Goal: Transaction & Acquisition: Purchase product/service

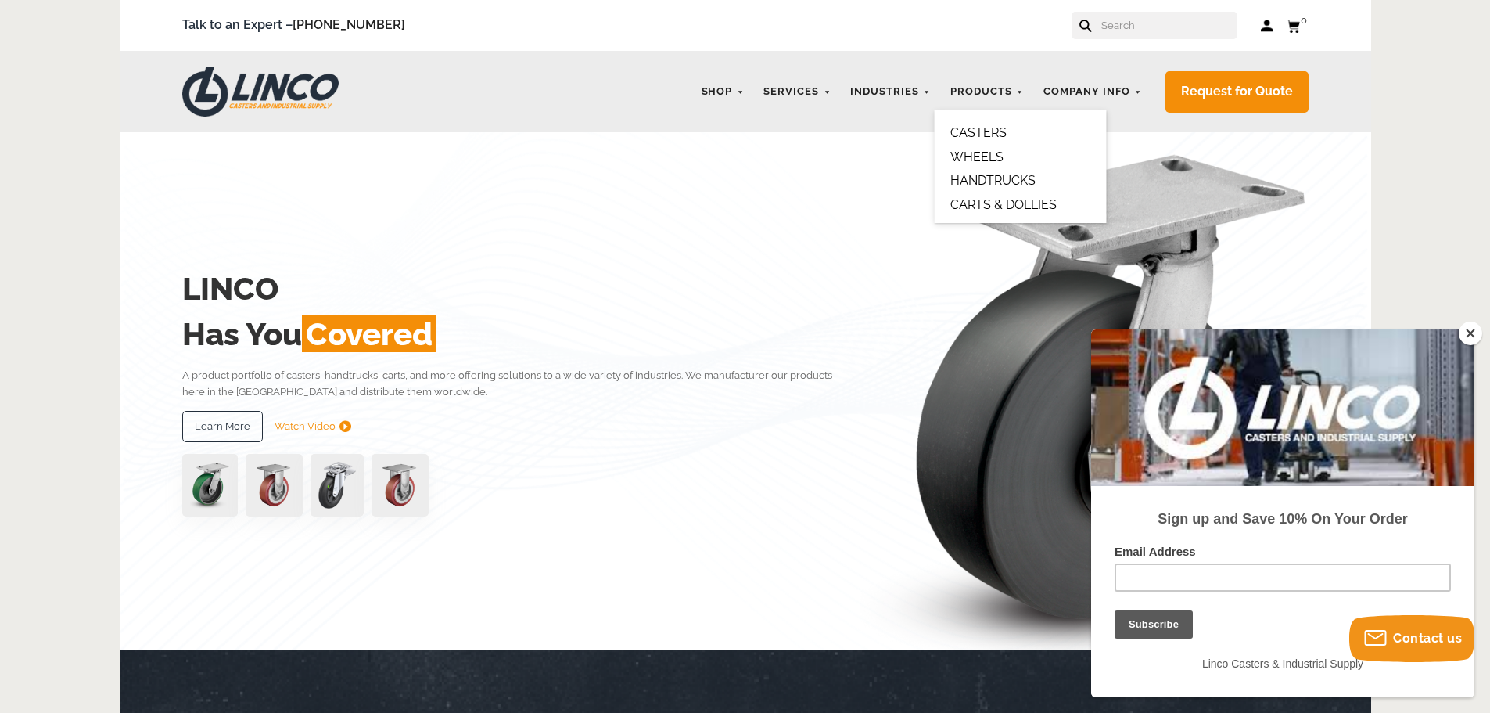
click at [984, 130] on link "CASTERS" at bounding box center [978, 132] width 56 height 15
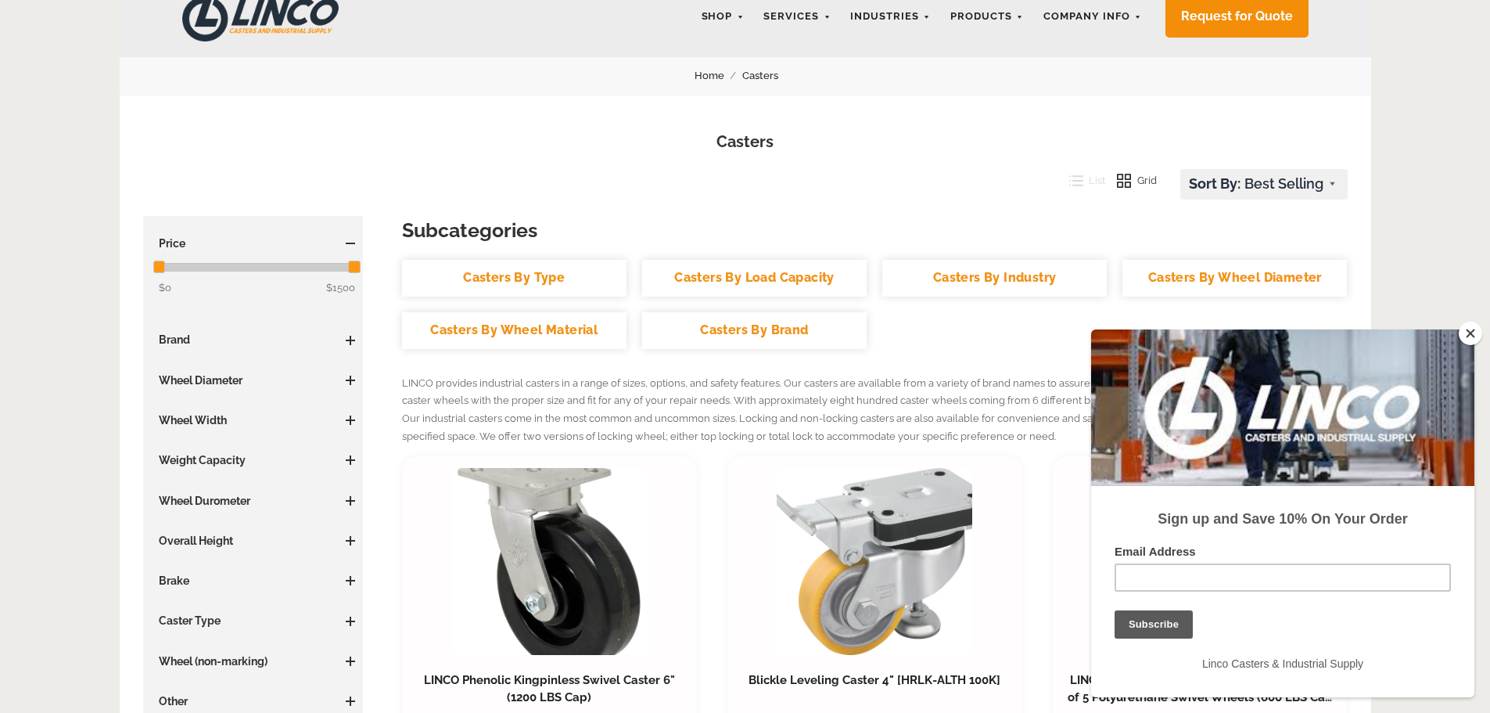
scroll to position [156, 0]
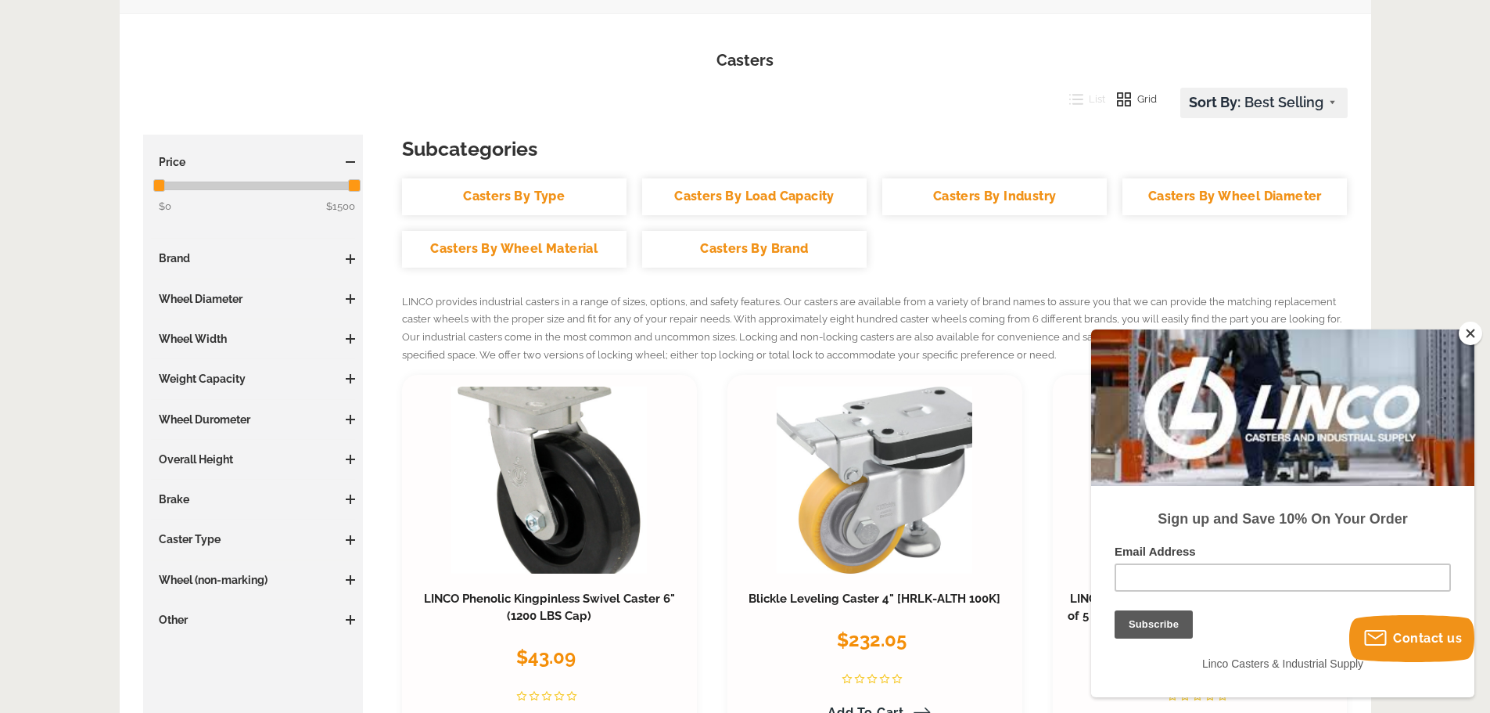
click at [526, 192] on link "Casters By Type" at bounding box center [514, 196] width 225 height 37
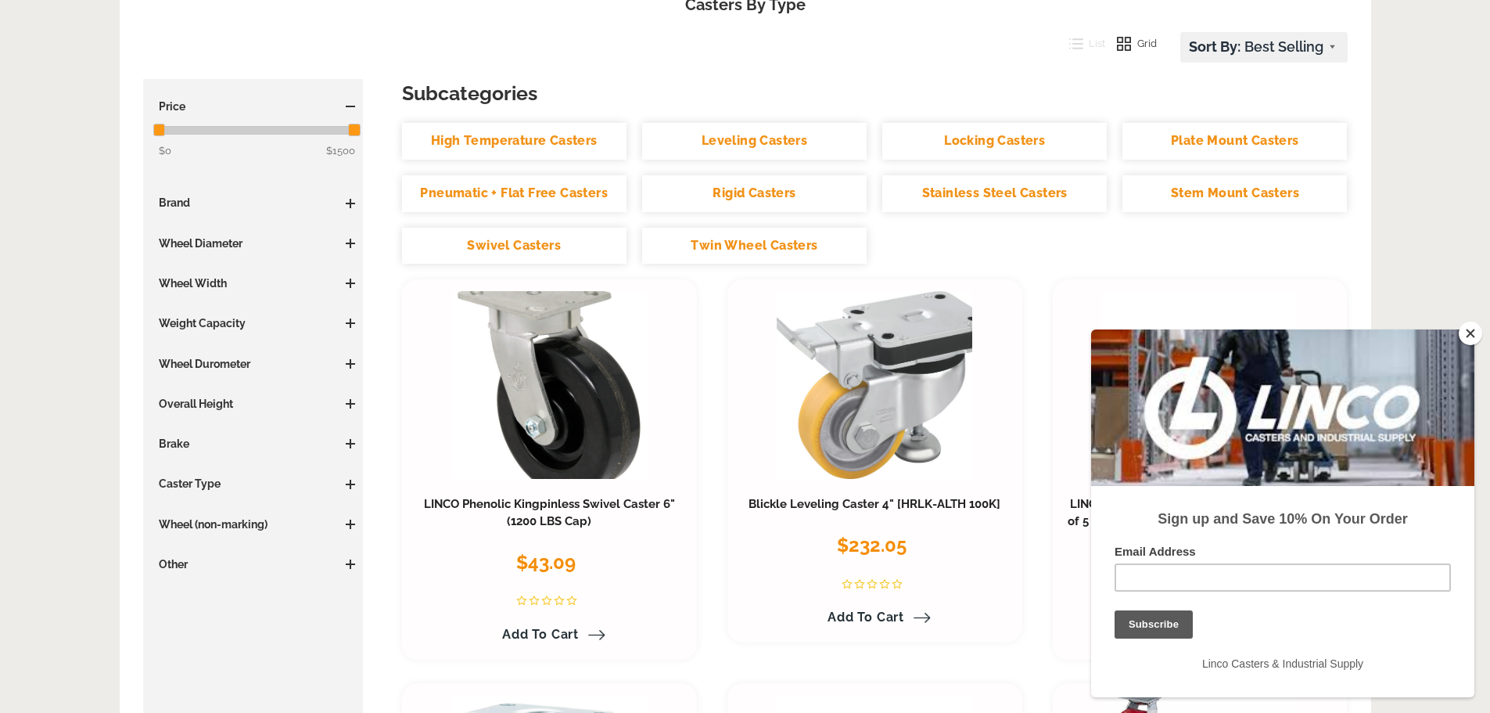
scroll to position [235, 0]
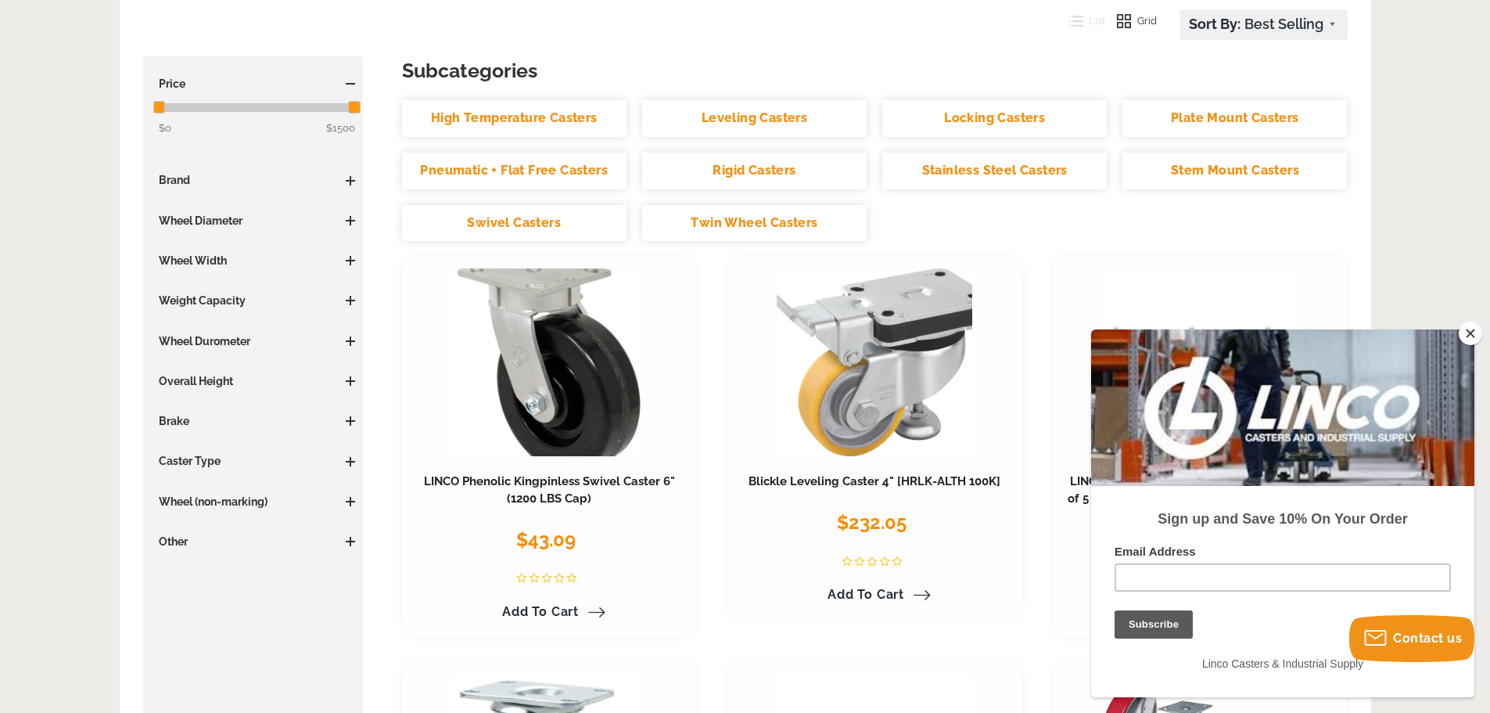
click at [1465, 333] on button "Close" at bounding box center [1470, 333] width 23 height 23
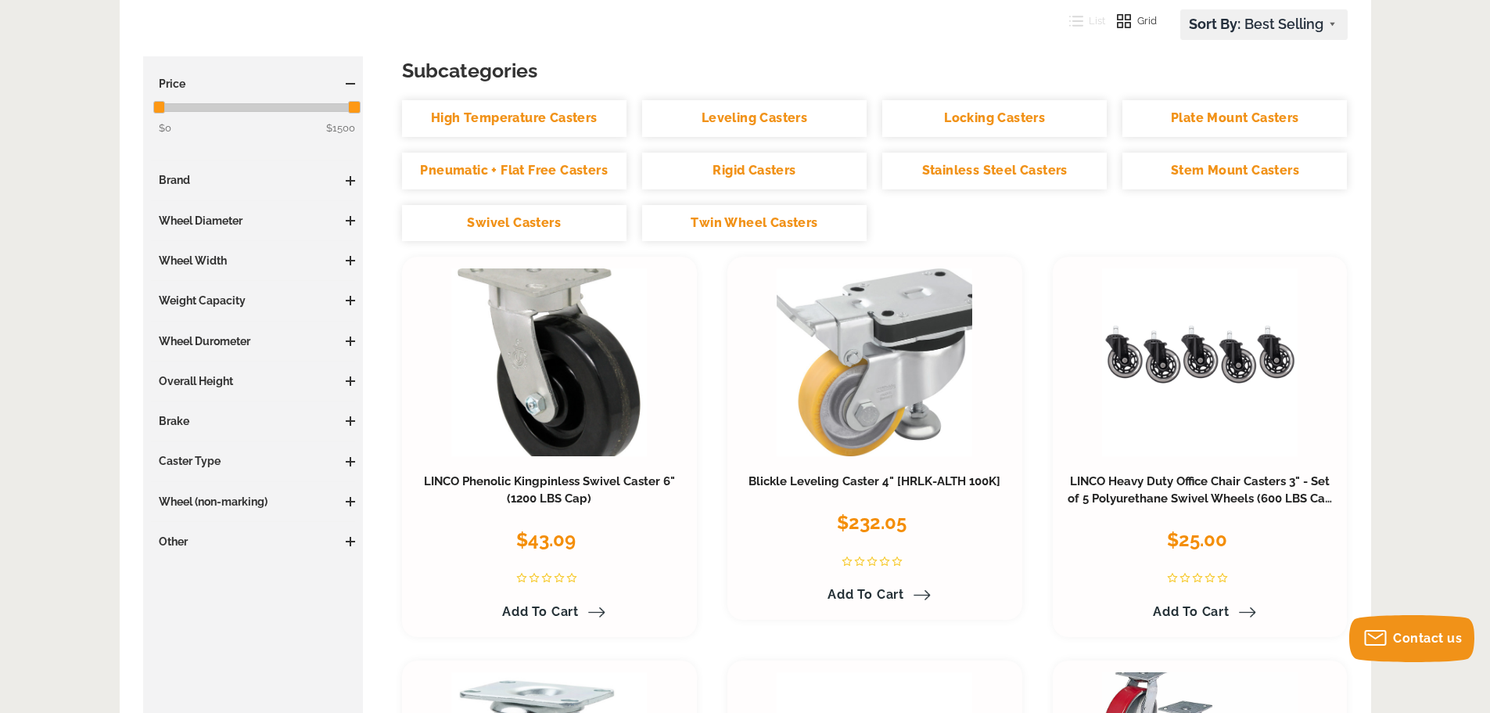
click at [497, 214] on link "Swivel Casters" at bounding box center [514, 223] width 225 height 37
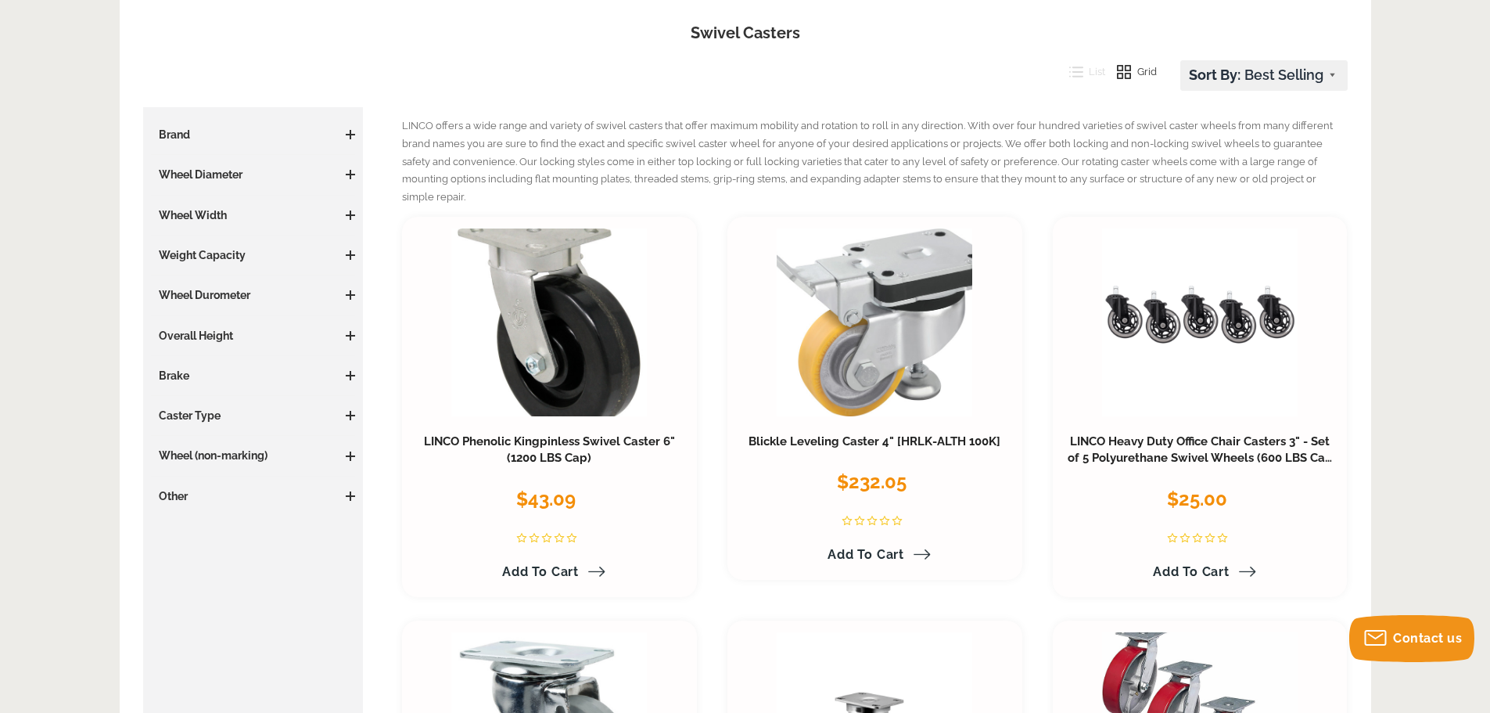
scroll to position [156, 0]
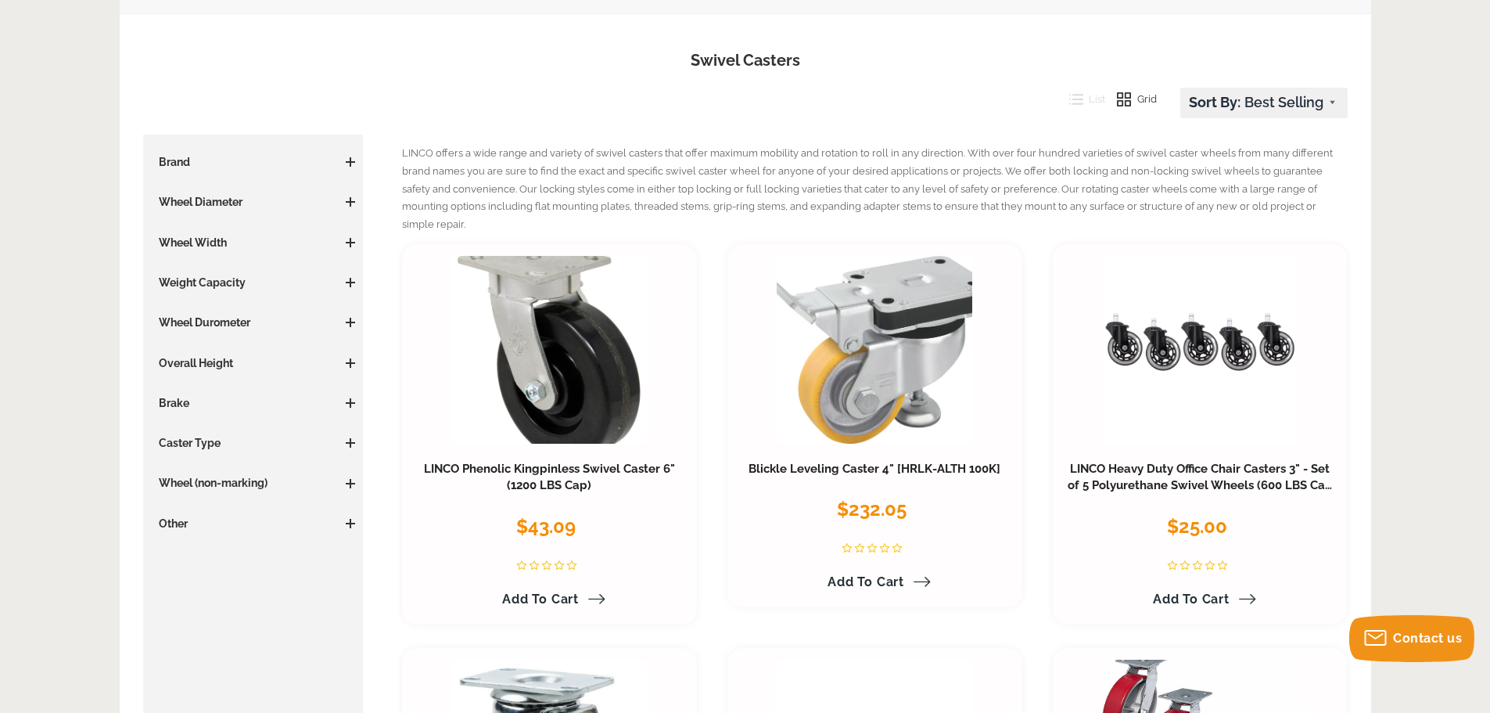
click at [347, 442] on span at bounding box center [350, 443] width 9 height 2
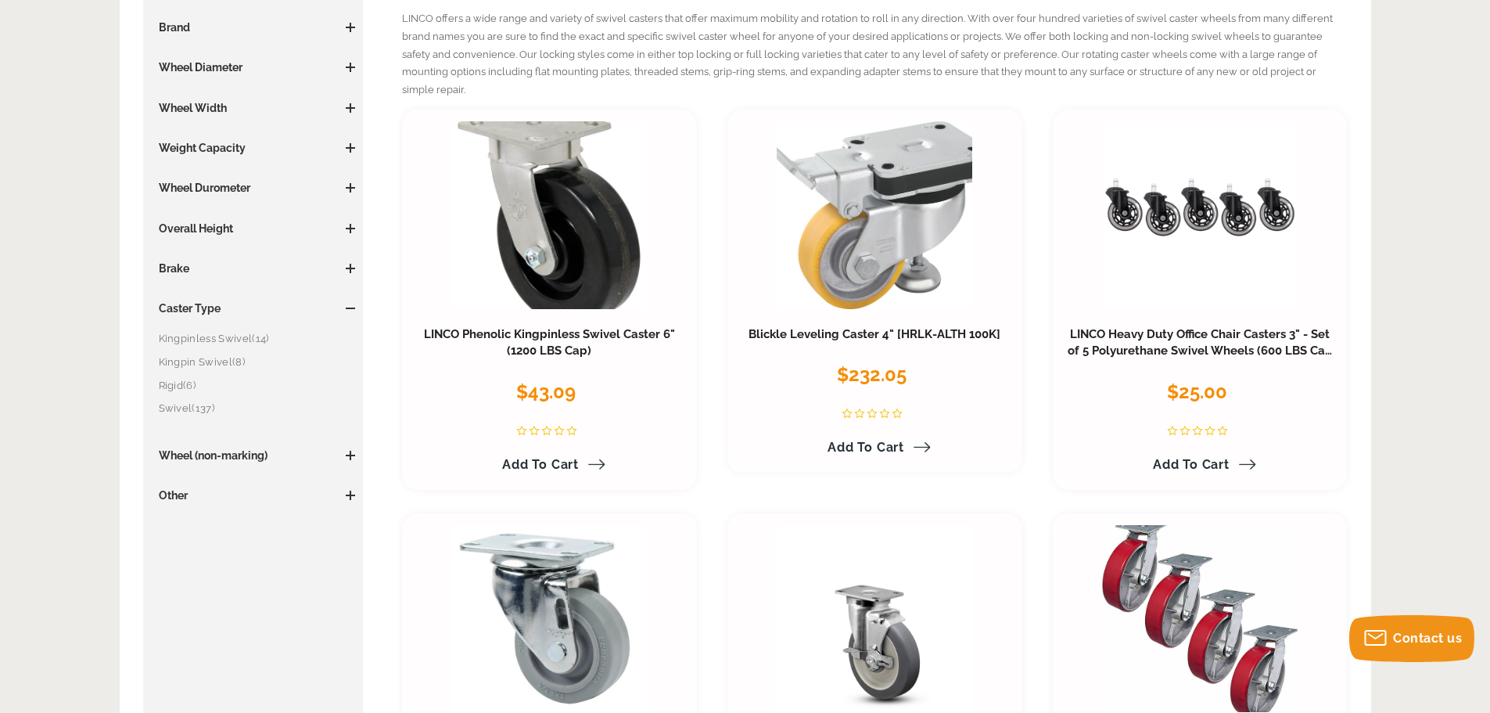
scroll to position [313, 0]
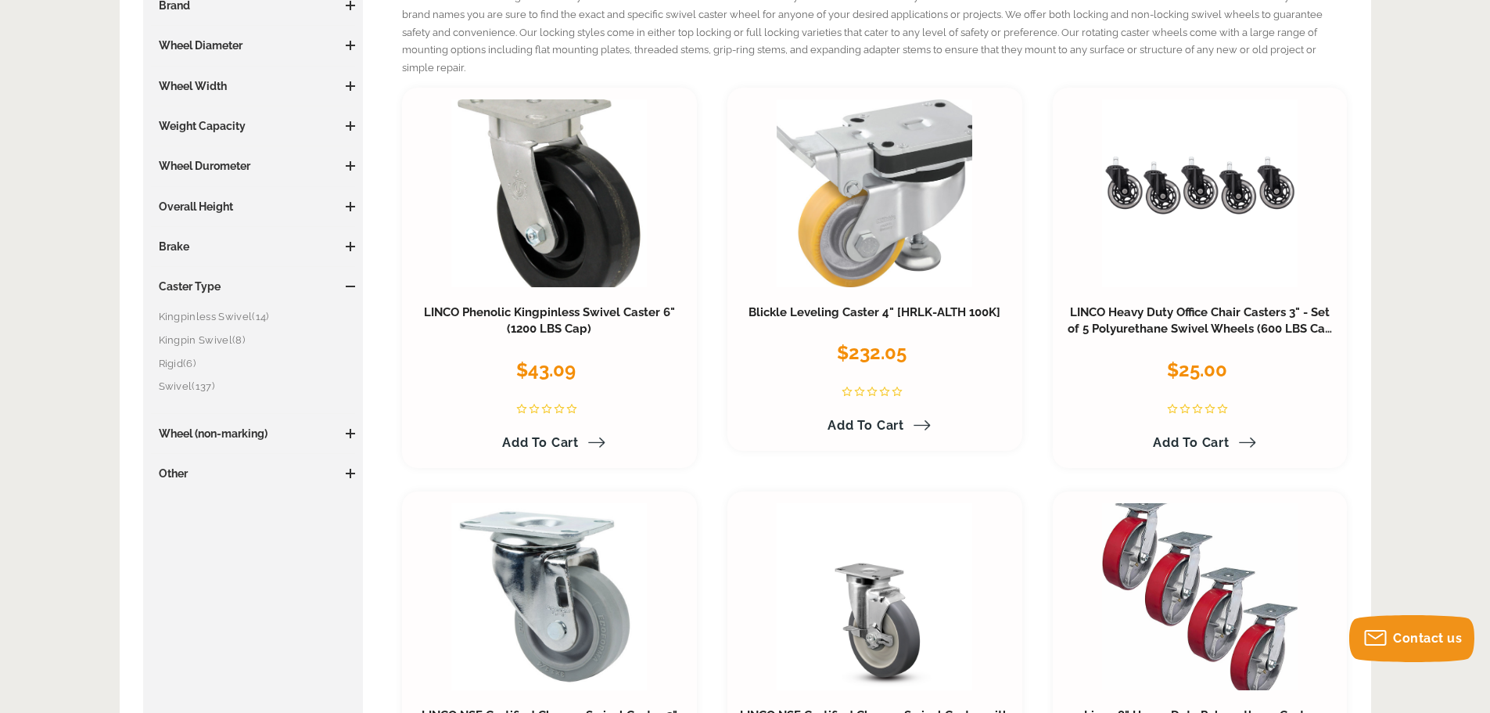
click at [348, 471] on span at bounding box center [350, 473] width 9 height 9
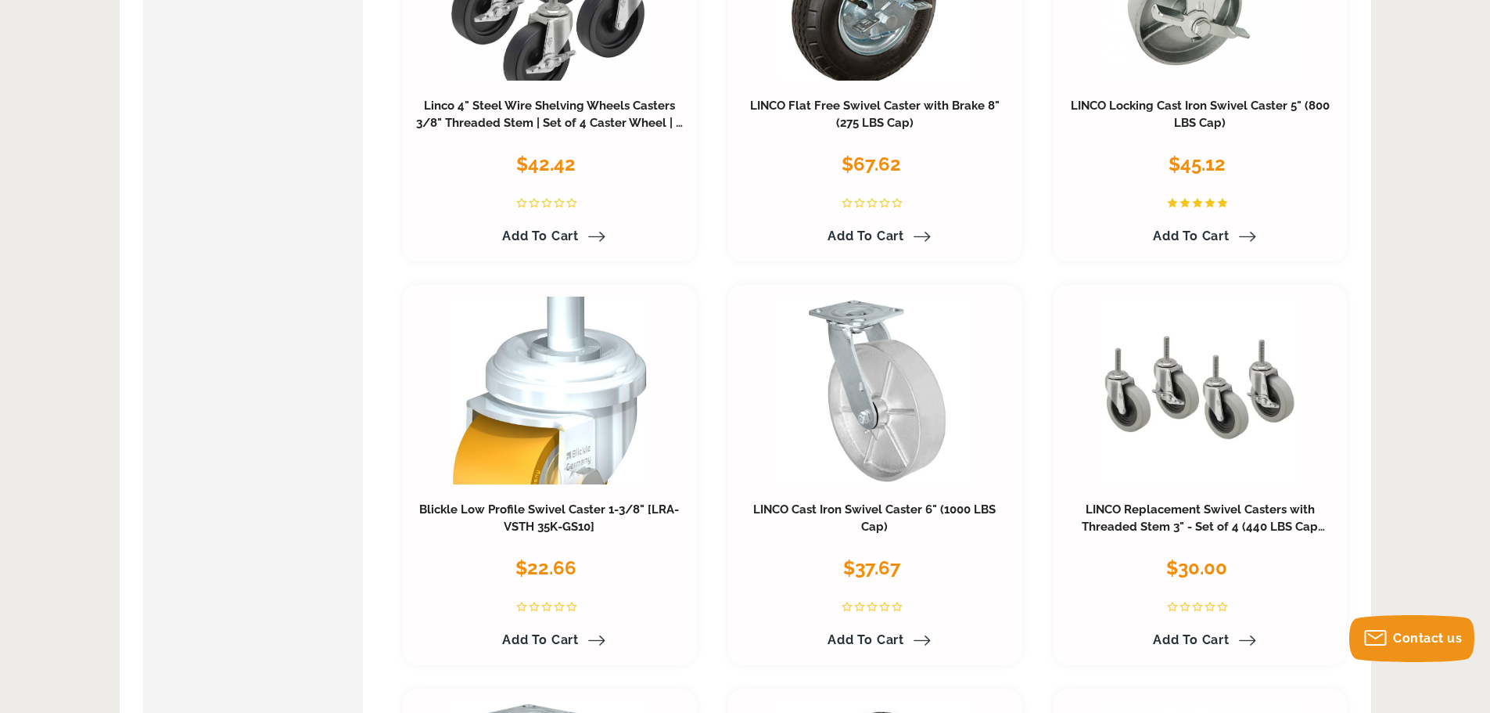
scroll to position [0, 0]
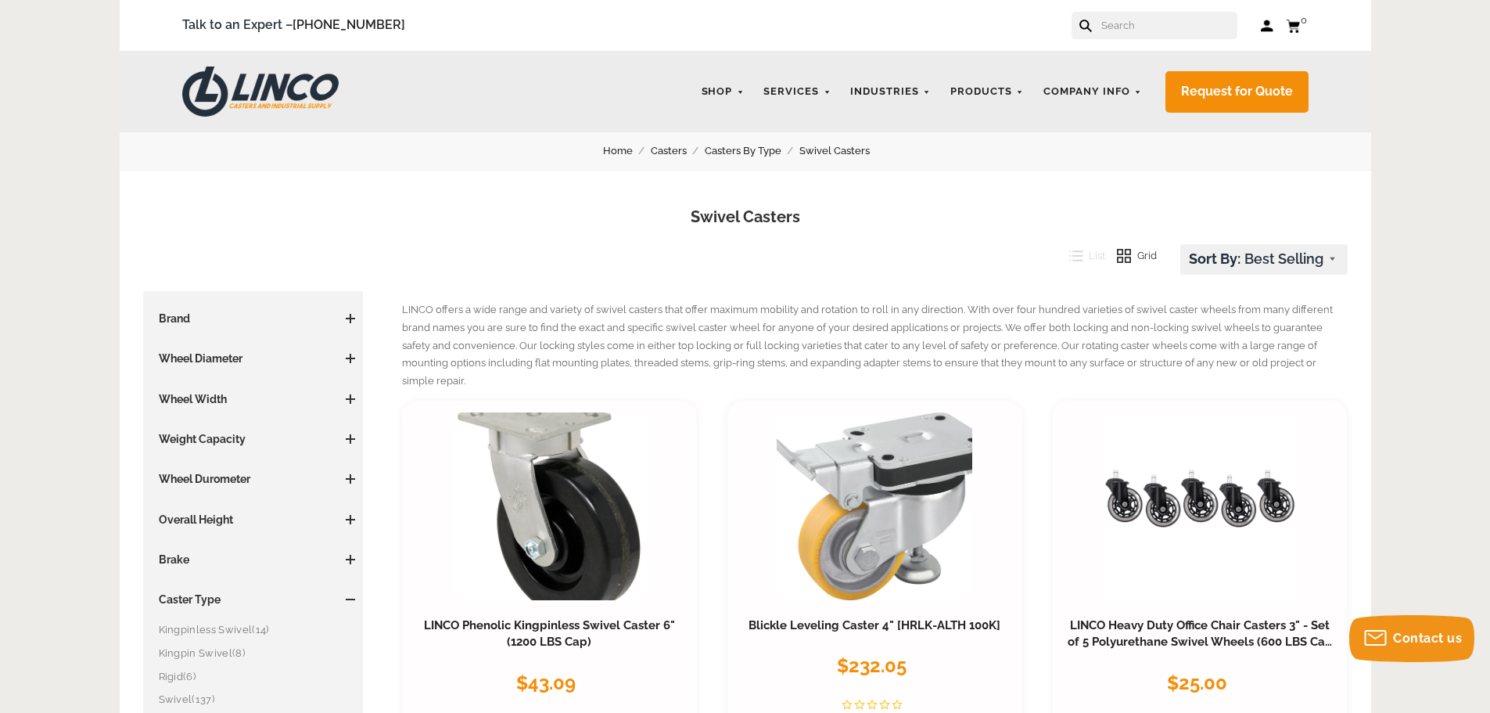
click at [1145, 21] on input "text" at bounding box center [1169, 25] width 138 height 27
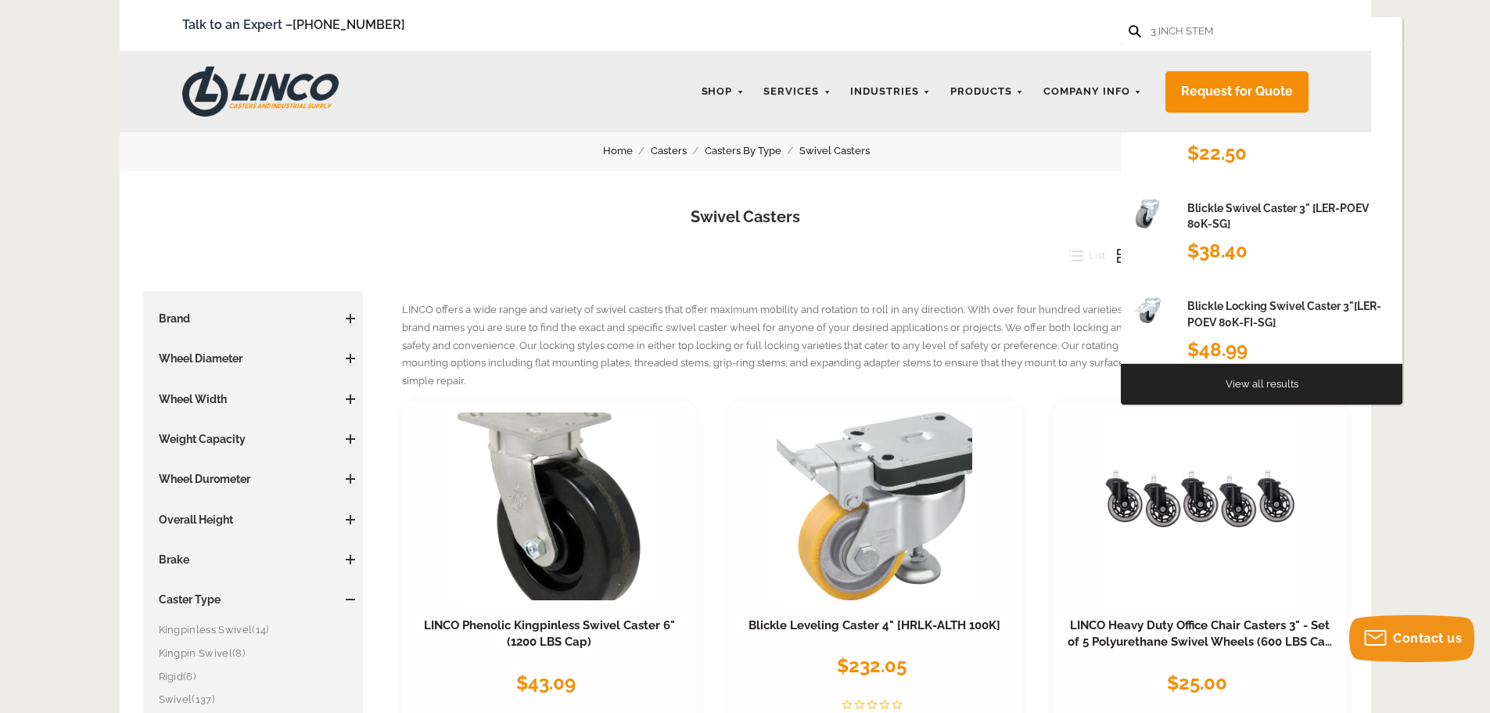
type input "3 INCH STEM"
click at [1129, 25] on button at bounding box center [1134, 30] width 10 height 10
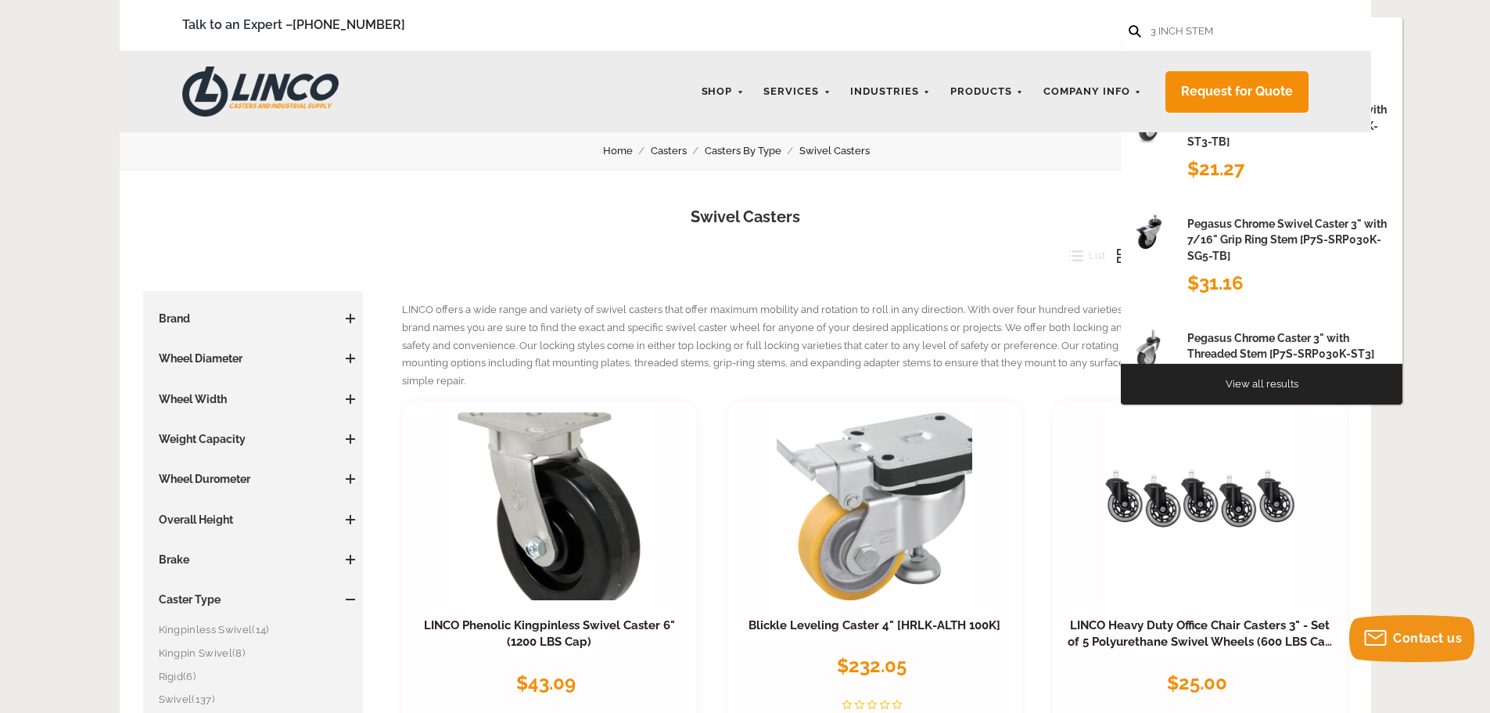
click at [1129, 25] on button at bounding box center [1134, 30] width 10 height 10
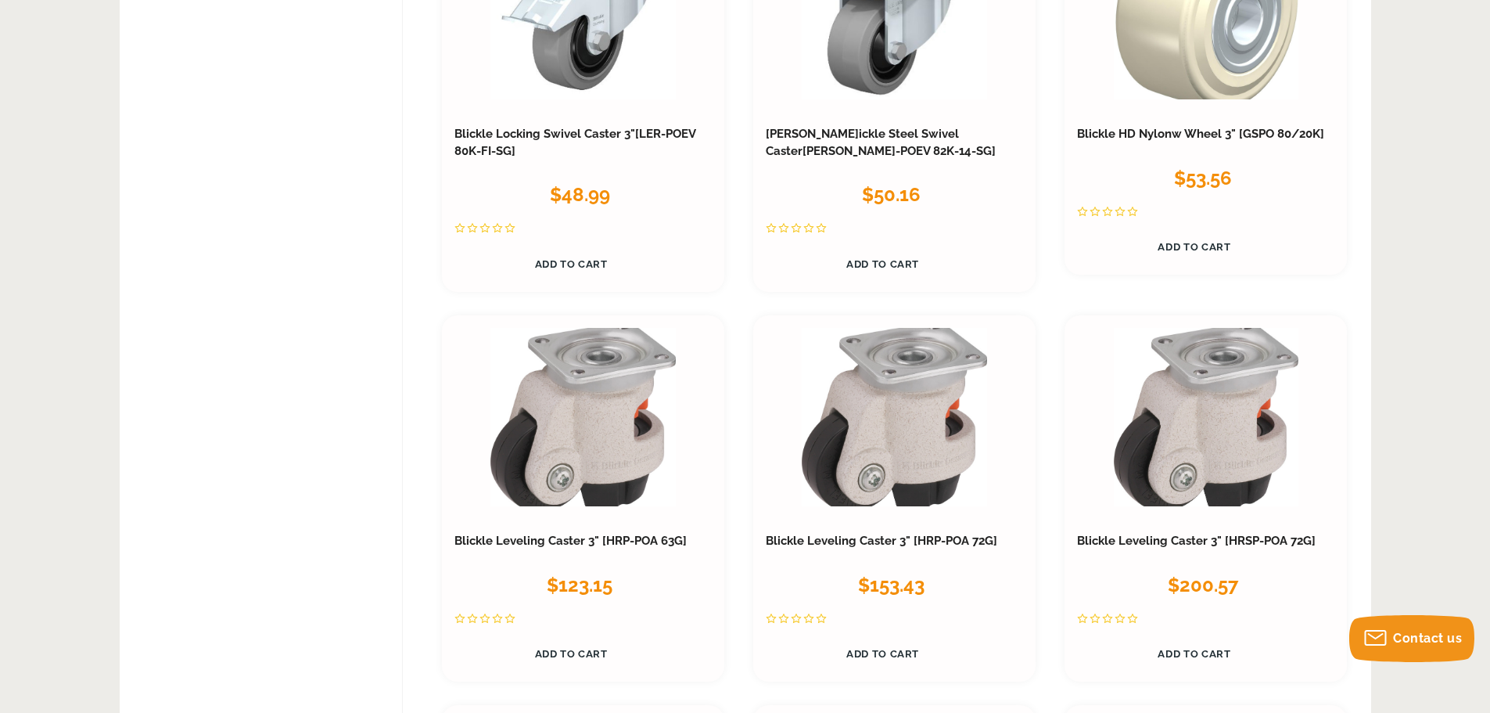
scroll to position [6135, 0]
